Goal: Transaction & Acquisition: Purchase product/service

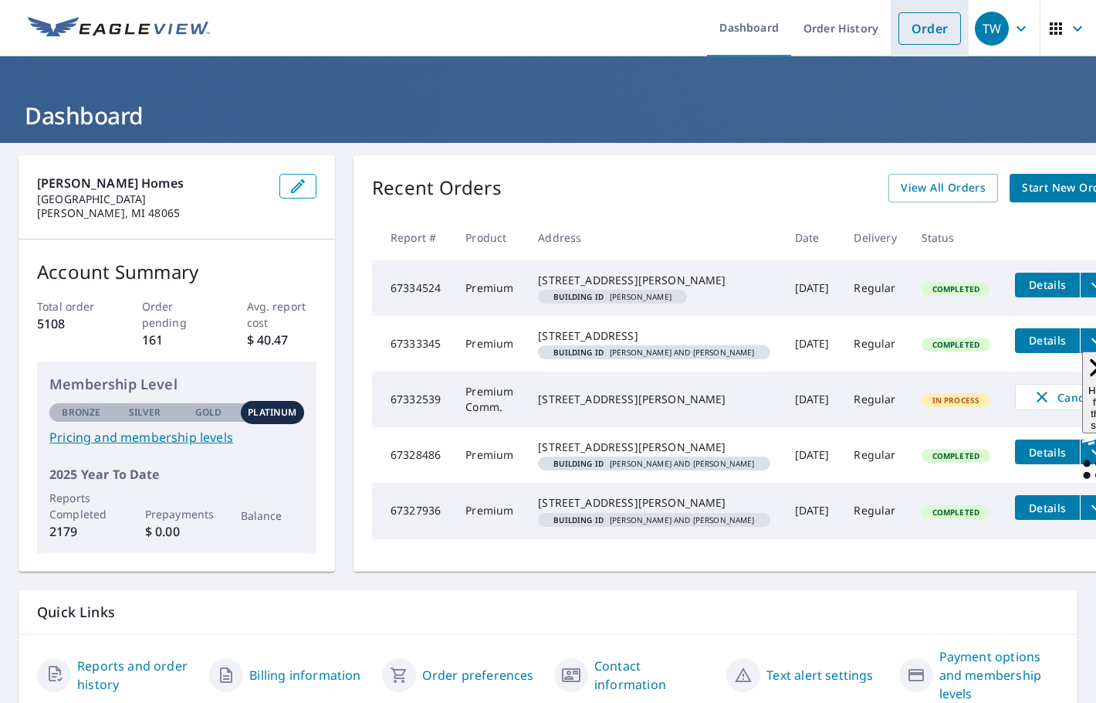
click at [928, 33] on link "Order" at bounding box center [930, 28] width 63 height 32
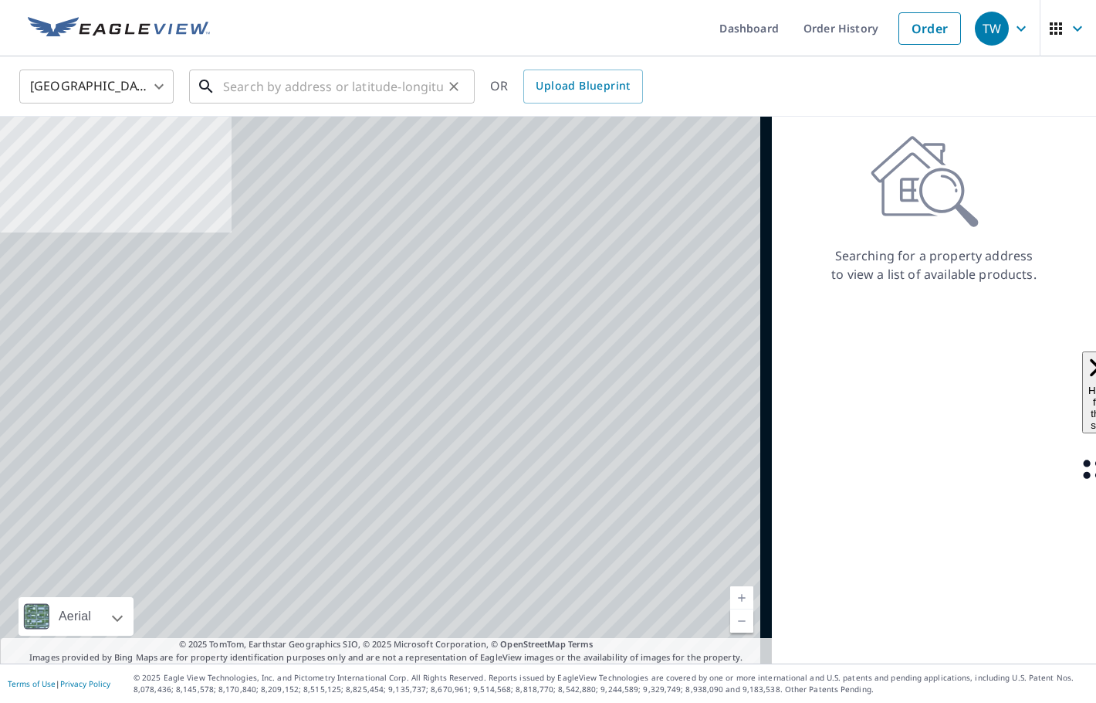
click at [311, 85] on input "text" at bounding box center [333, 86] width 220 height 43
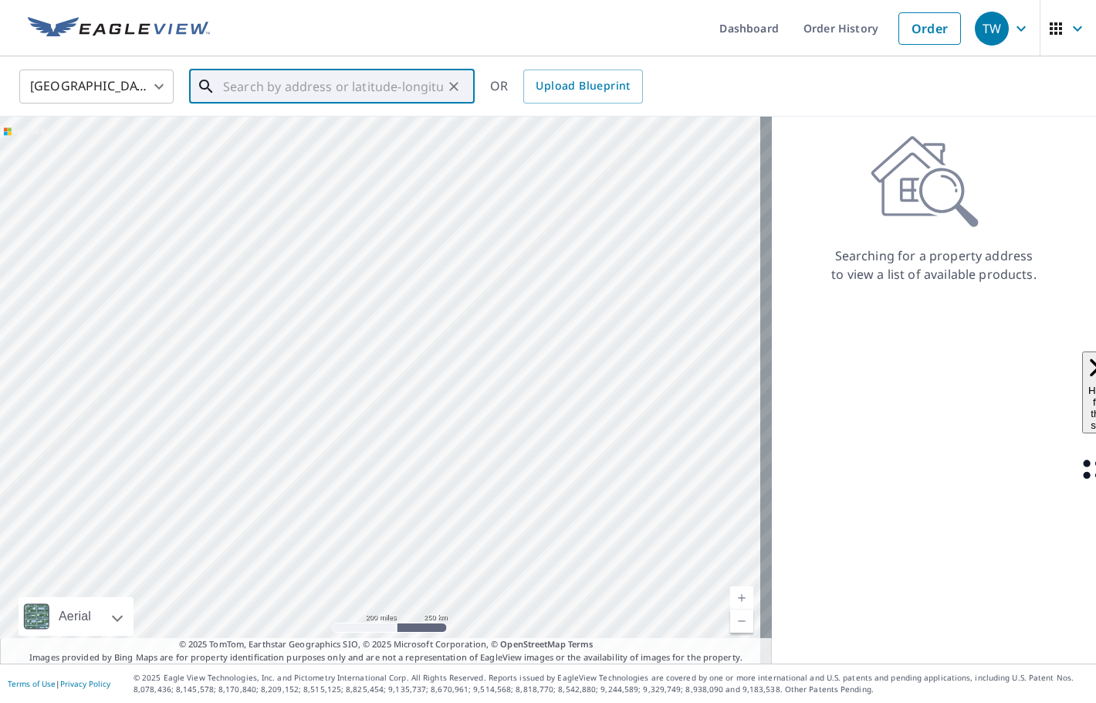
paste input "[STREET_ADDRESS]"
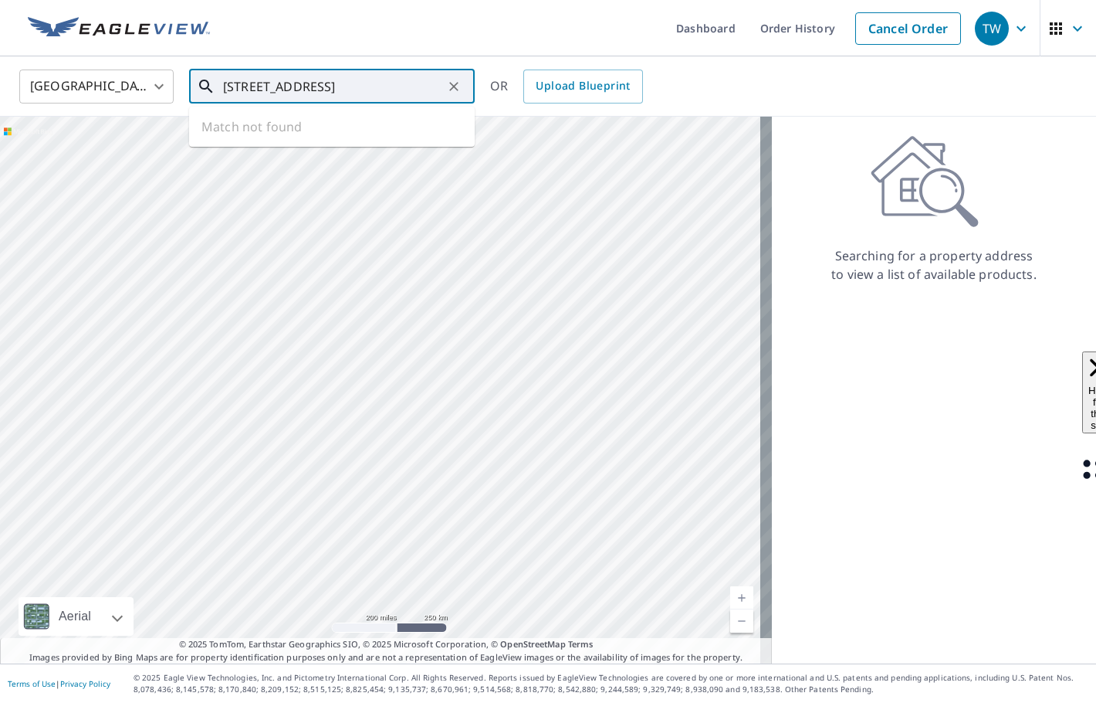
scroll to position [0, 32]
type input "[STREET_ADDRESS]"
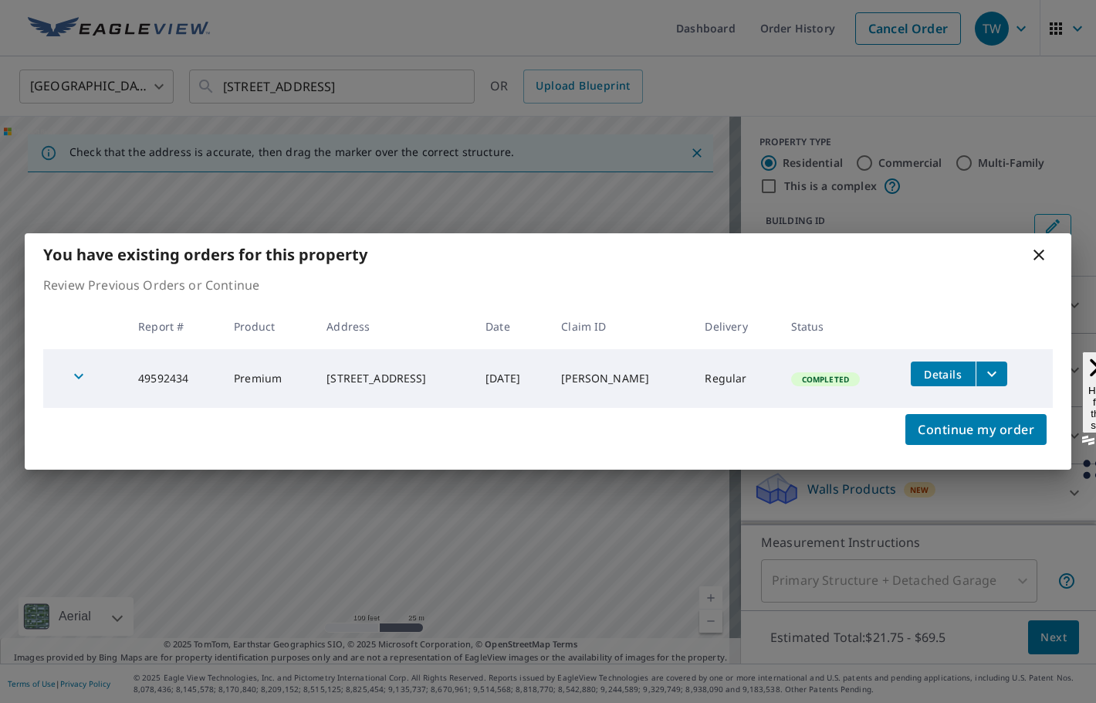
click at [997, 376] on icon "filesDropdownBtn-49592434" at bounding box center [992, 373] width 19 height 19
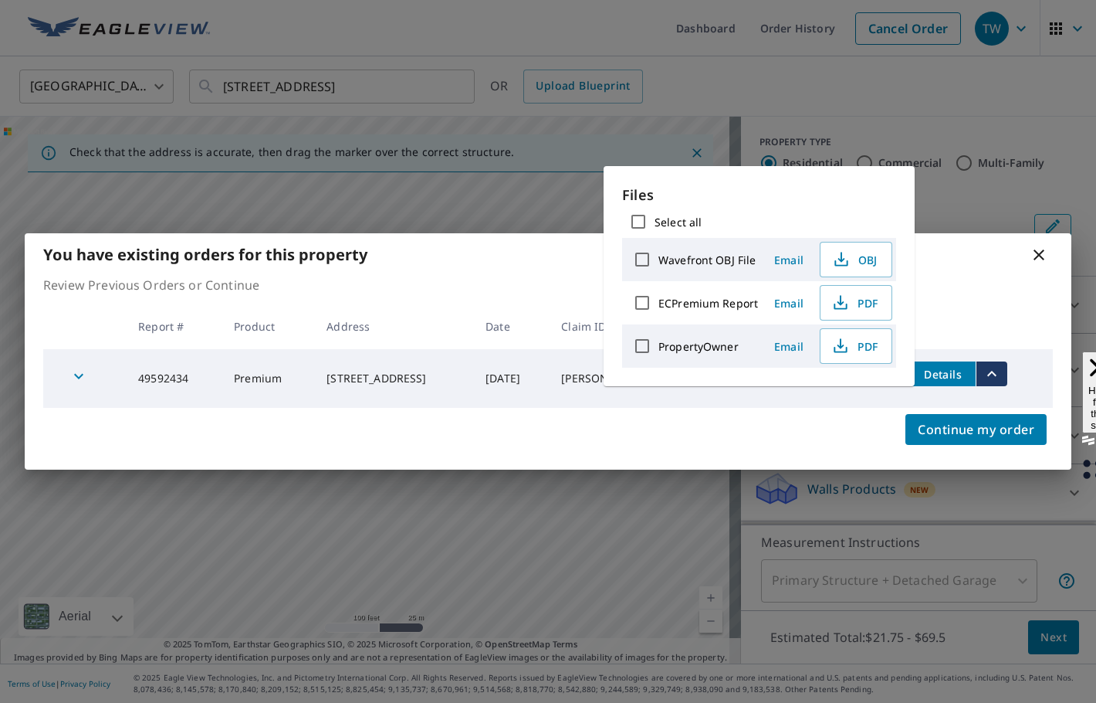
click at [642, 303] on input "ECPremium Report" at bounding box center [642, 302] width 32 height 32
checkbox input "true"
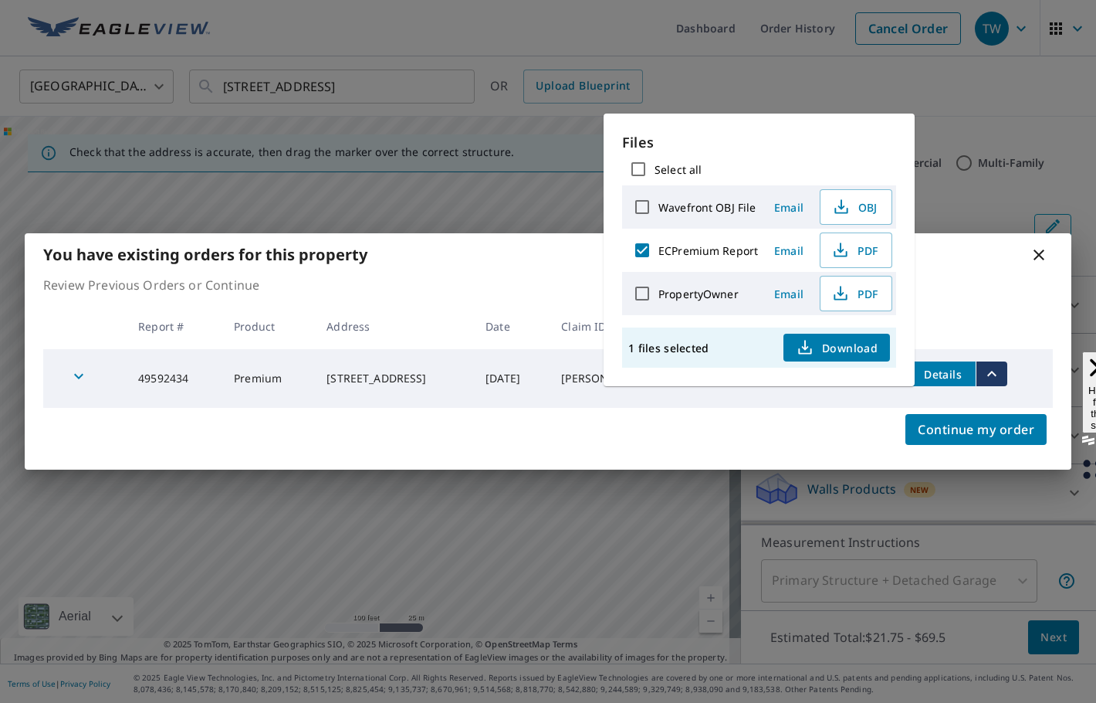
click at [852, 351] on span "Download" at bounding box center [837, 347] width 82 height 19
click at [1031, 253] on icon at bounding box center [1039, 255] width 19 height 19
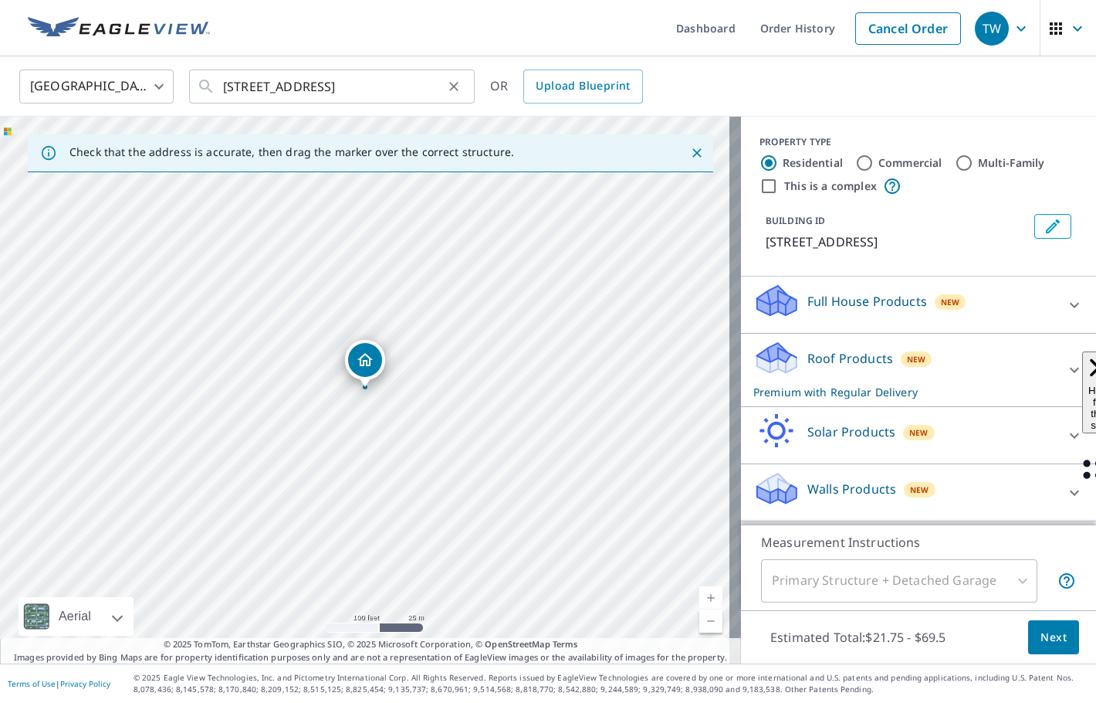
drag, startPoint x: 458, startPoint y: 90, endPoint x: 425, endPoint y: 86, distance: 32.7
click at [458, 90] on icon "Clear" at bounding box center [453, 86] width 9 height 9
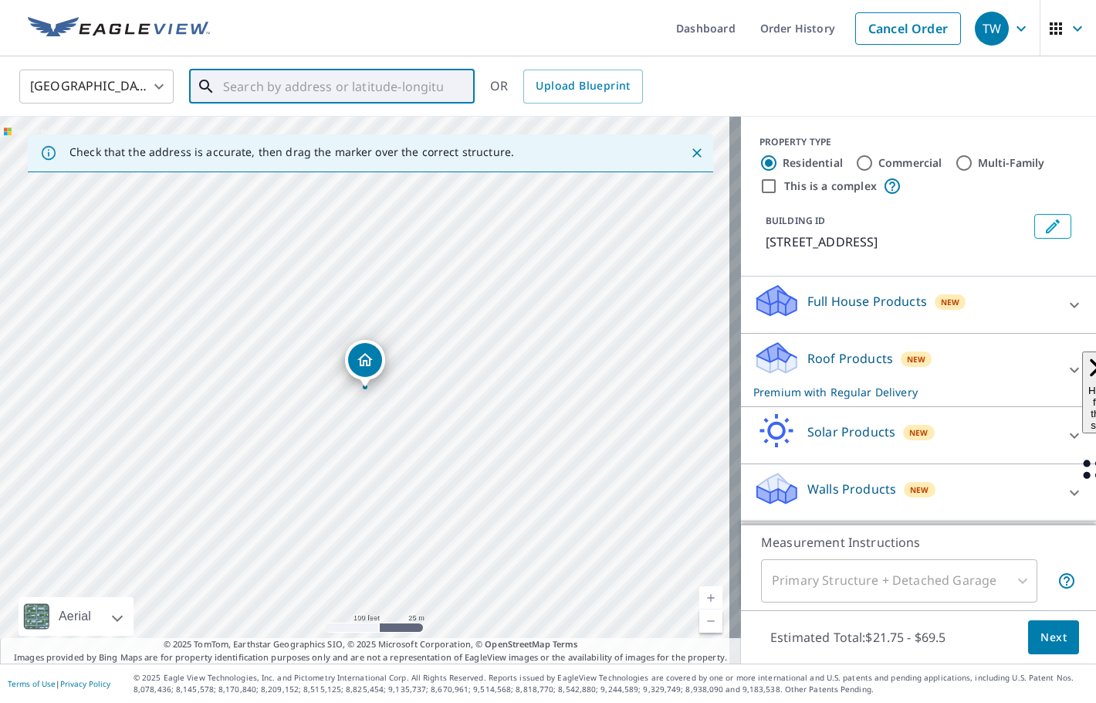
click at [351, 80] on input "text" at bounding box center [333, 86] width 220 height 43
paste input "[STREET_ADDRESS]"
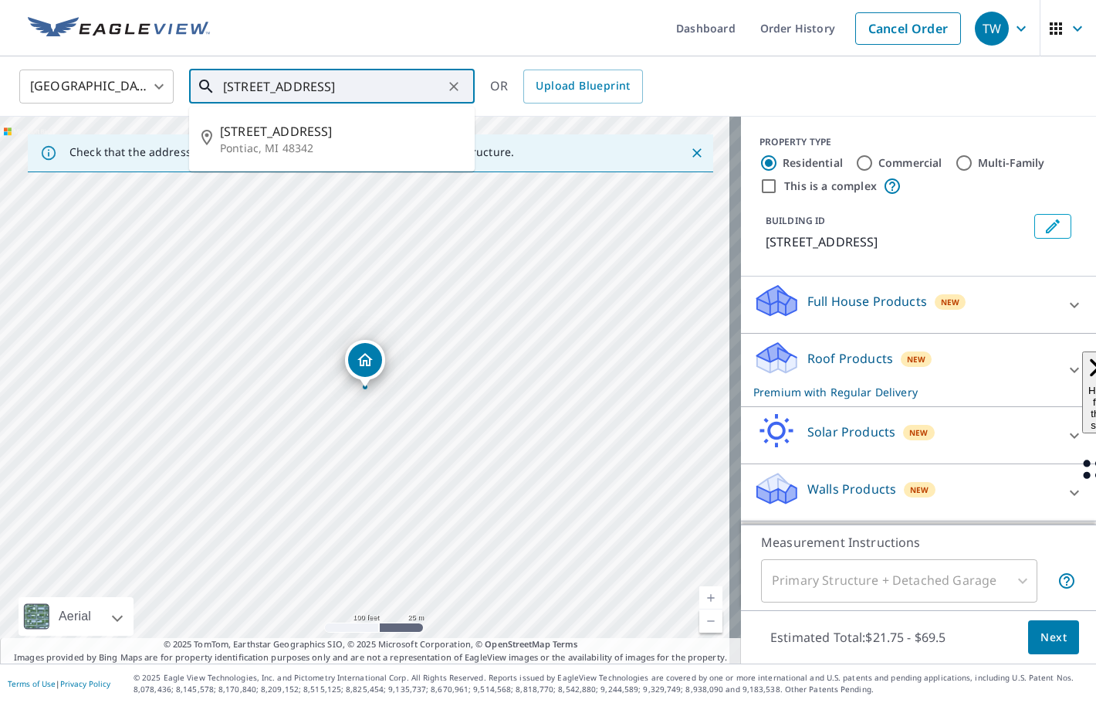
type input "[STREET_ADDRESS]"
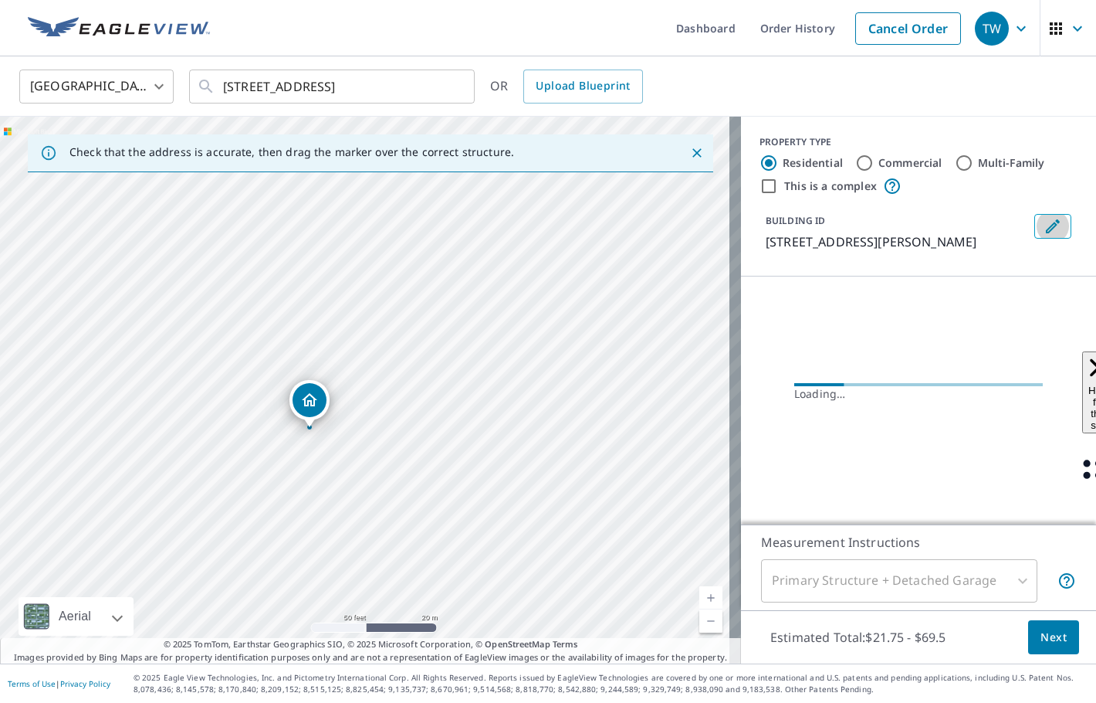
click at [1035, 228] on button "Edit building 1" at bounding box center [1053, 226] width 37 height 25
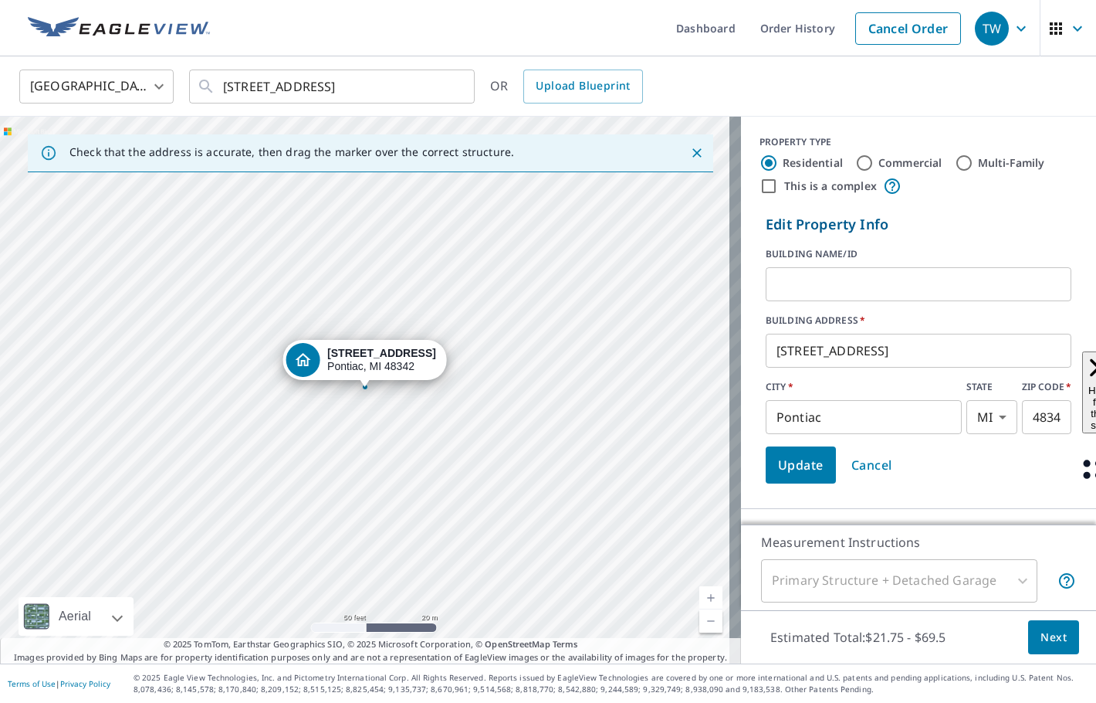
click at [781, 288] on input "text" at bounding box center [919, 283] width 306 height 43
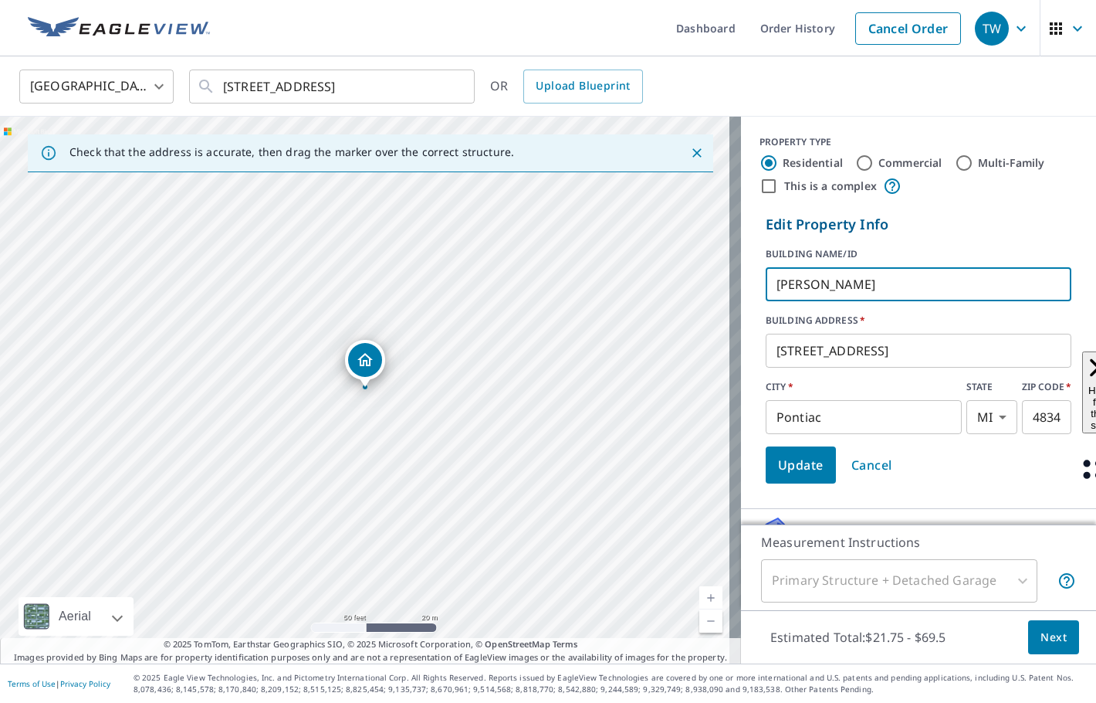
type input "[PERSON_NAME]"
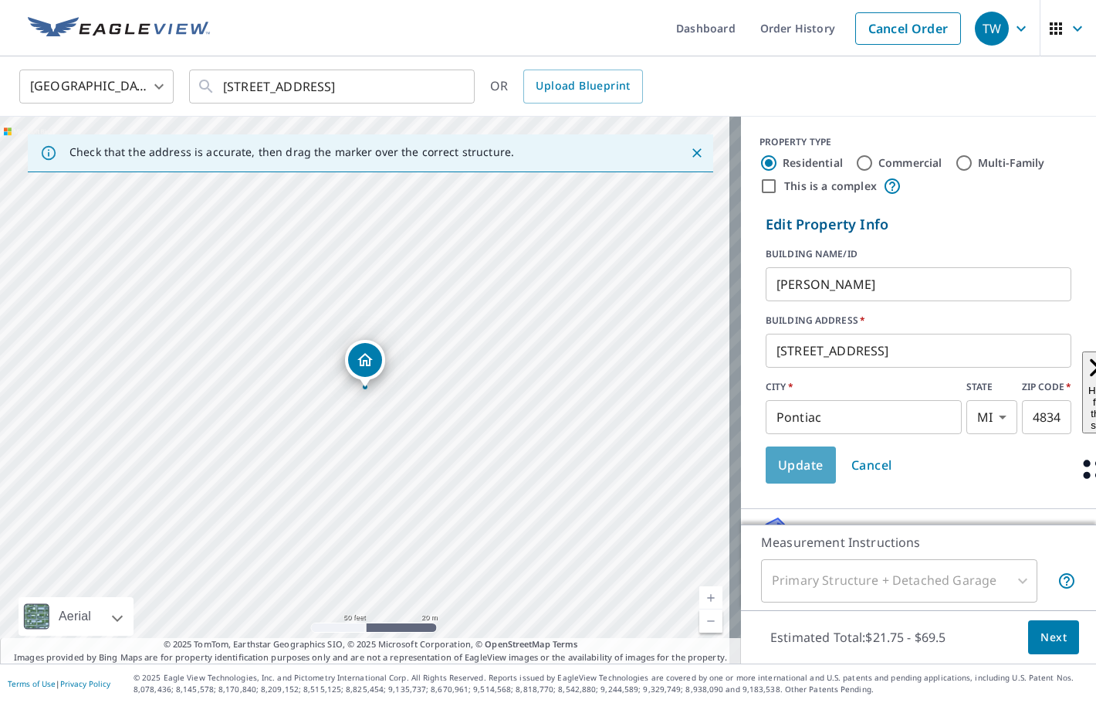
click at [783, 468] on span "Update" at bounding box center [801, 465] width 46 height 22
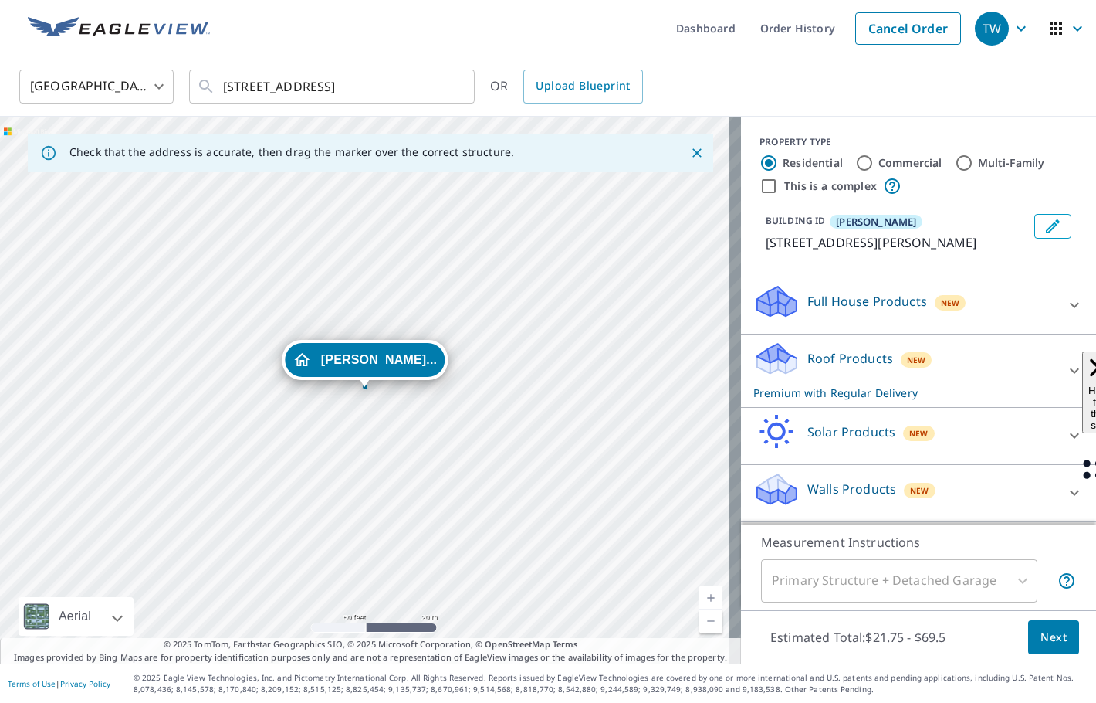
click at [1065, 489] on icon at bounding box center [1074, 492] width 19 height 19
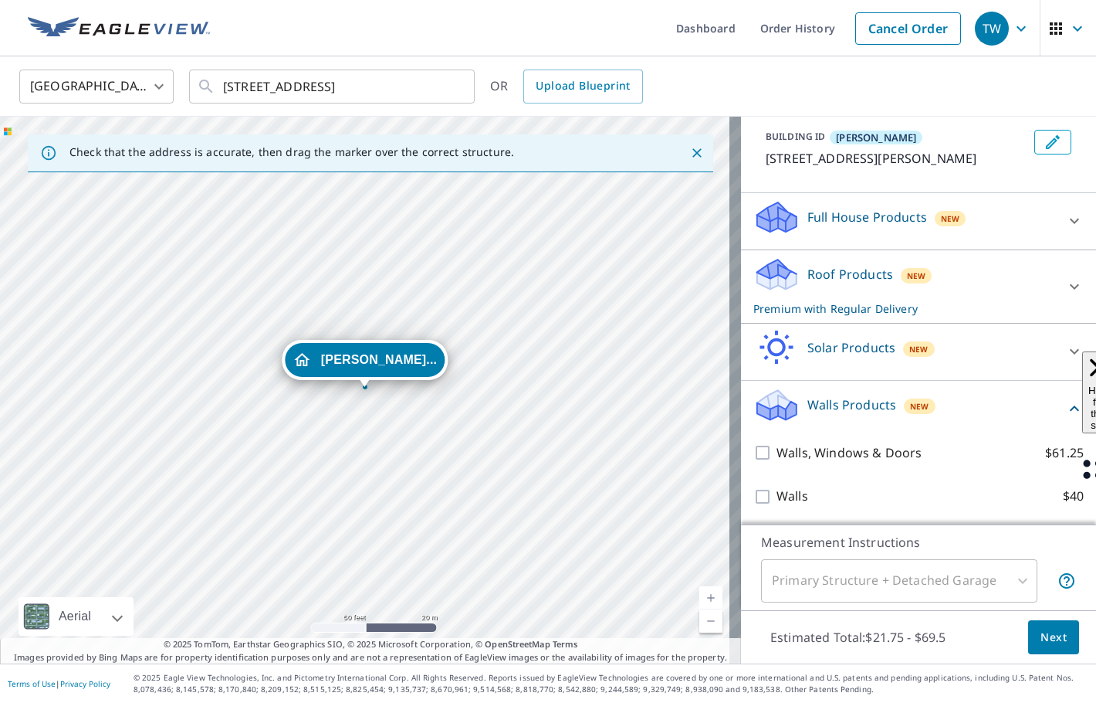
scroll to position [85, 0]
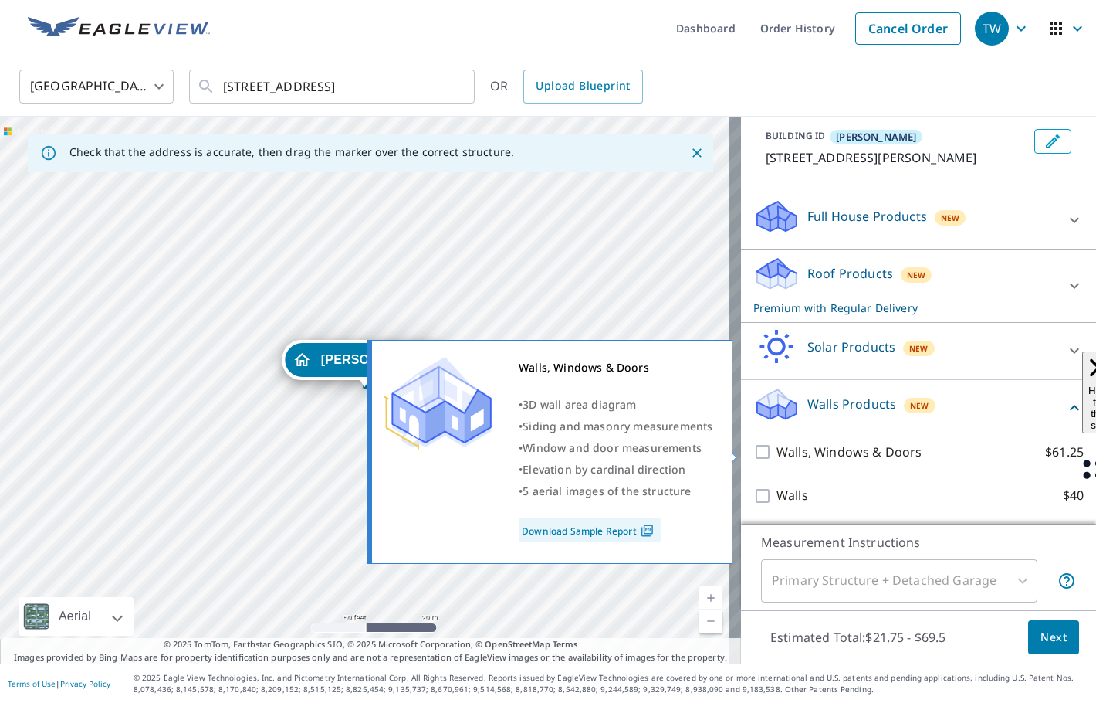
click at [754, 442] on input "Walls, Windows & Doors $61.25" at bounding box center [765, 451] width 23 height 19
checkbox input "true"
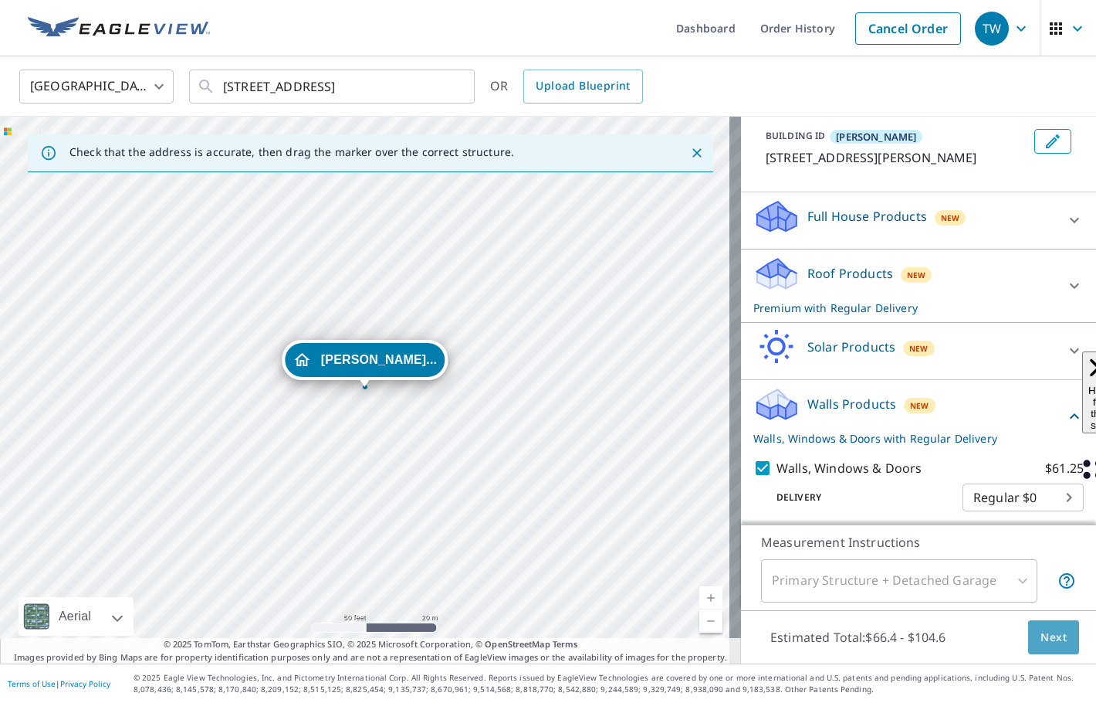
click at [1041, 639] on span "Next" at bounding box center [1054, 637] width 26 height 19
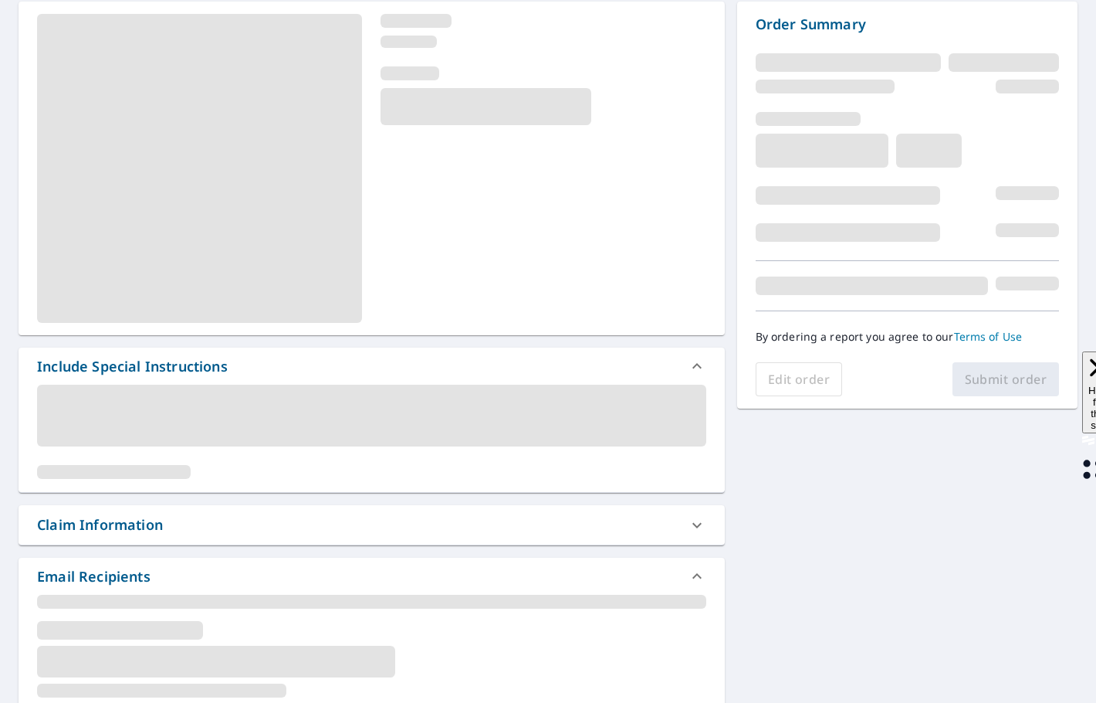
scroll to position [154, 0]
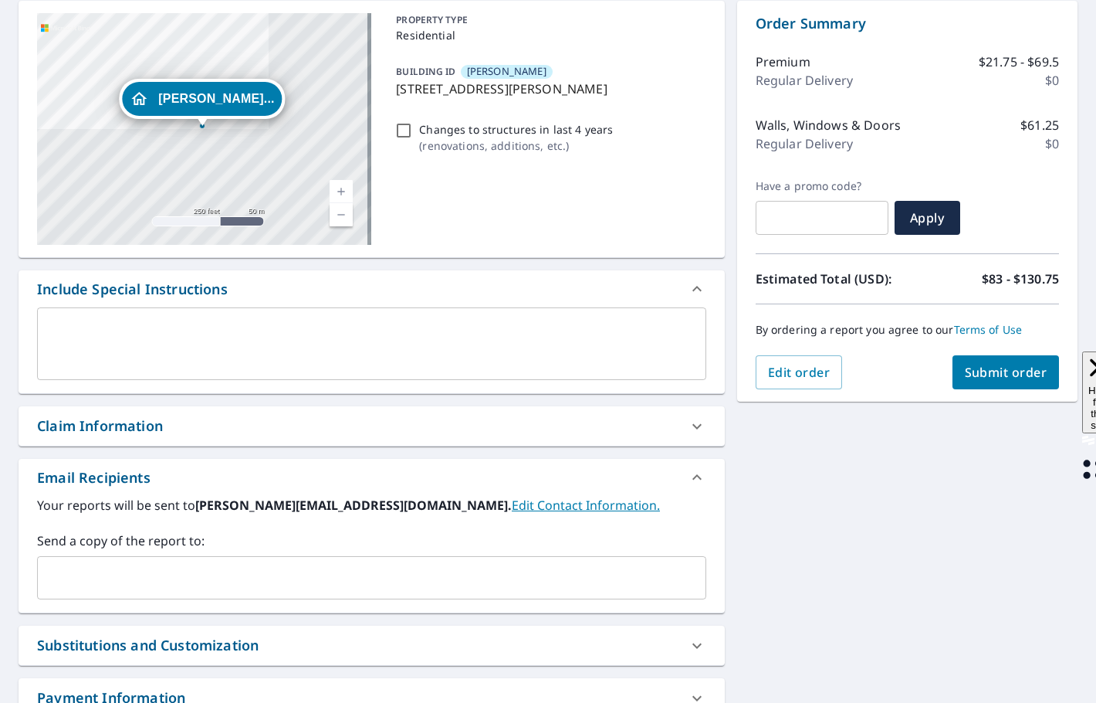
click at [67, 568] on input "text" at bounding box center [360, 577] width 632 height 29
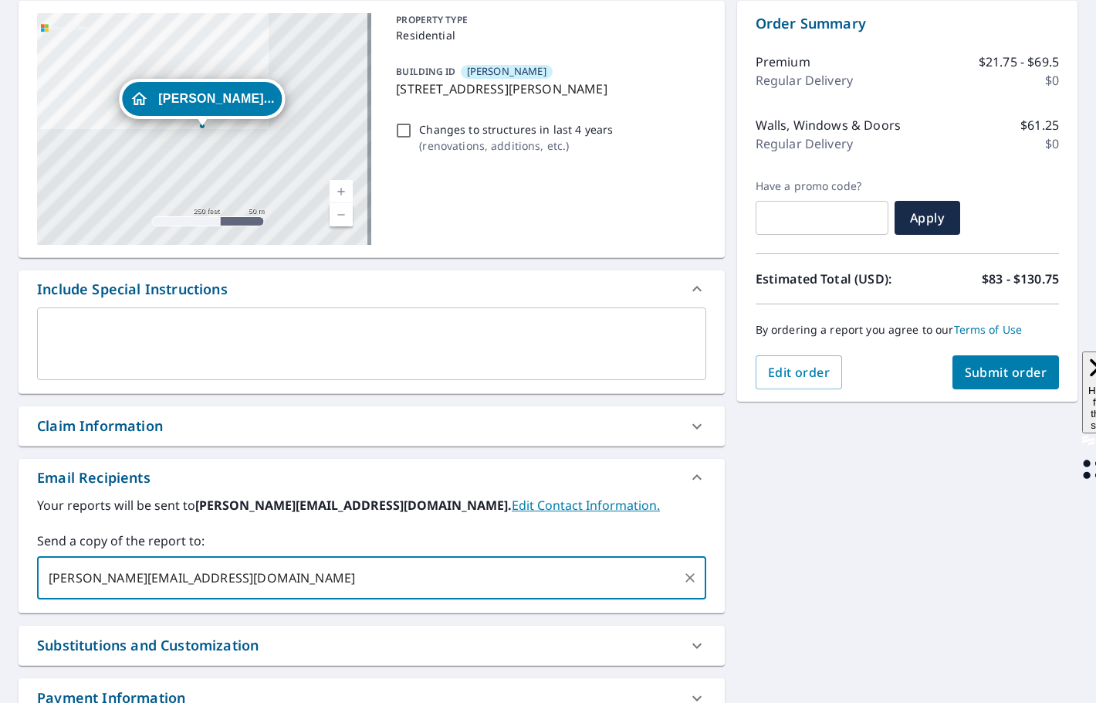
type input "[PERSON_NAME][EMAIL_ADDRESS][DOMAIN_NAME]"
click at [1021, 374] on span "Submit order" at bounding box center [1006, 372] width 83 height 17
checkbox input "true"
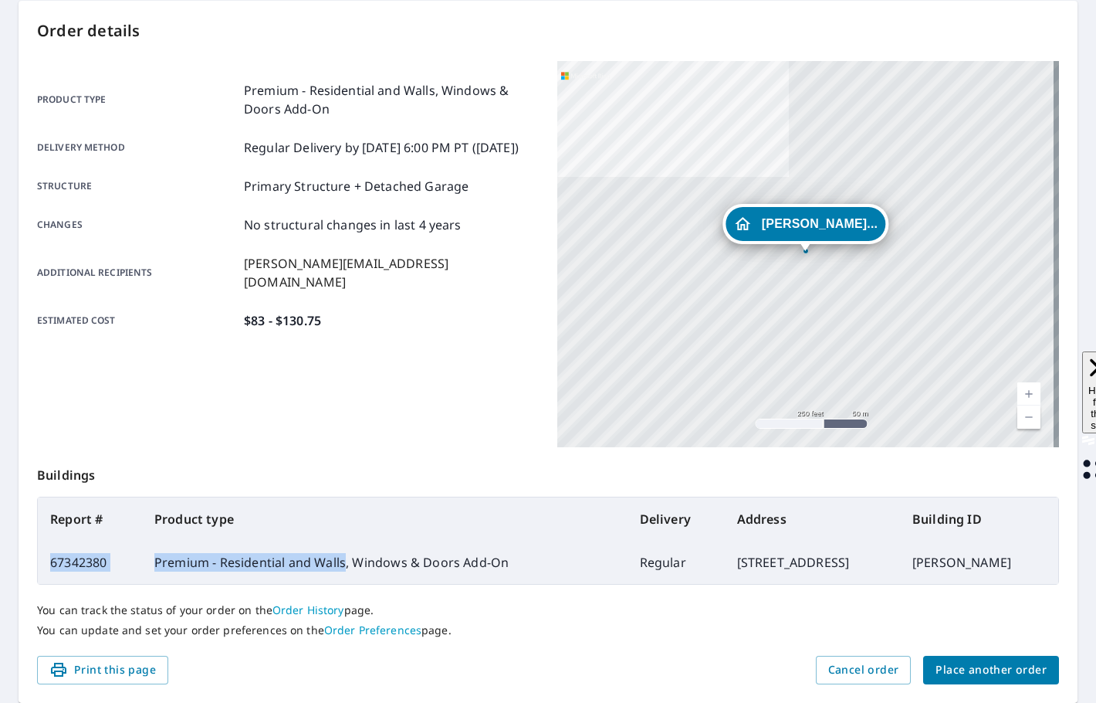
click at [46, 568] on td "67342380" at bounding box center [90, 561] width 104 height 43
drag, startPoint x: 46, startPoint y: 568, endPoint x: 364, endPoint y: 429, distance: 347.1
click at [364, 429] on div "Product type Premium - Residential and Walls, Windows & Doors Add-On Delivery m…" at bounding box center [288, 254] width 502 height 386
drag, startPoint x: 335, startPoint y: 563, endPoint x: 48, endPoint y: 564, distance: 287.2
click at [48, 564] on tr "67342380 Premium - Residential and Walls, Windows & Doors Add-On Regular [STREE…" at bounding box center [548, 561] width 1021 height 43
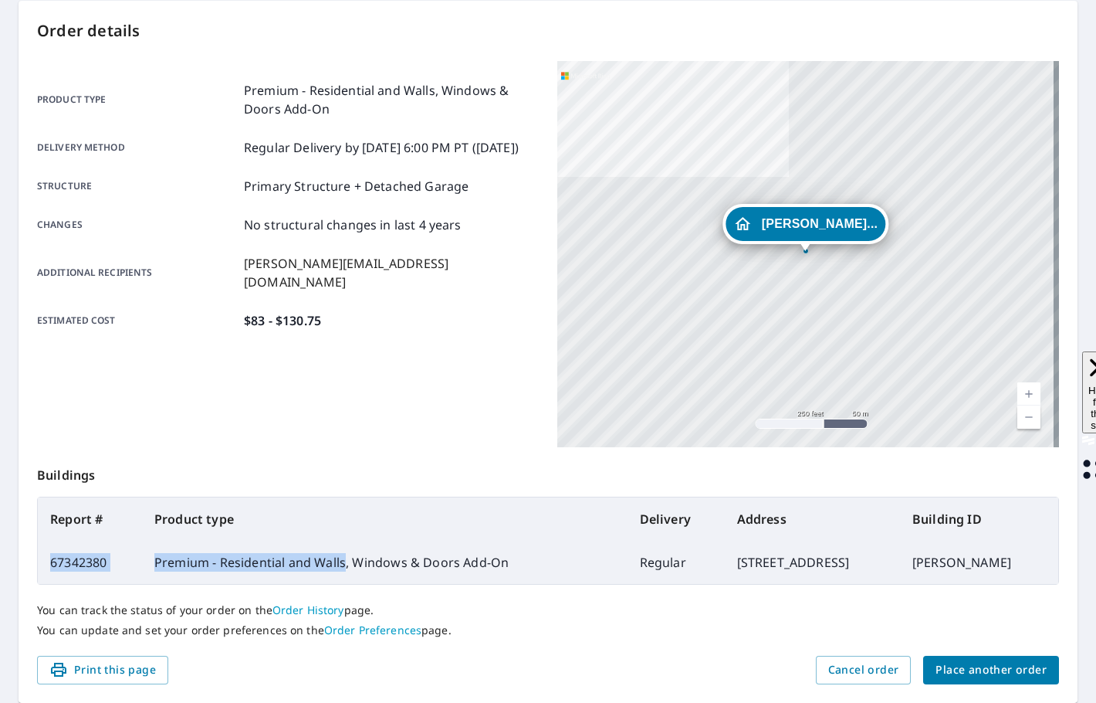
copy tr "67342380 Premium - Residential and Walls"
